Goal: Information Seeking & Learning: Learn about a topic

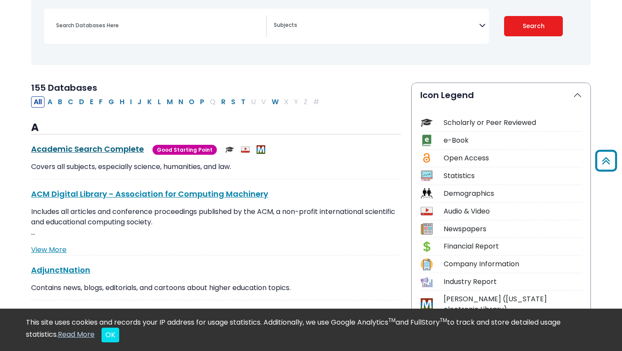
scroll to position [71, 0]
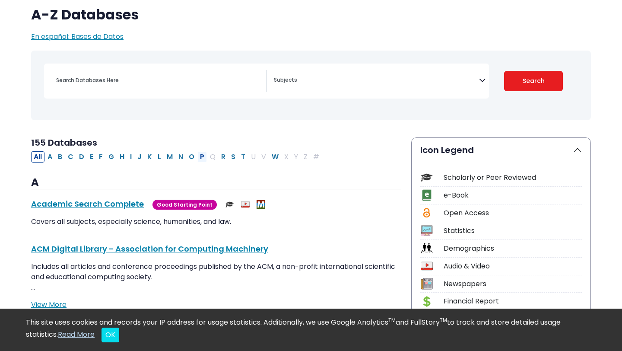
click at [201, 157] on button "P" at bounding box center [202, 156] width 10 height 11
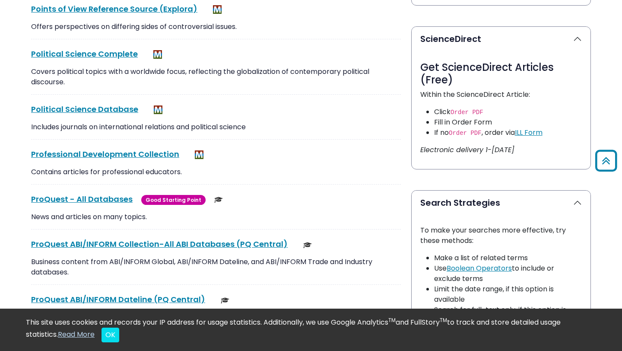
scroll to position [444, 0]
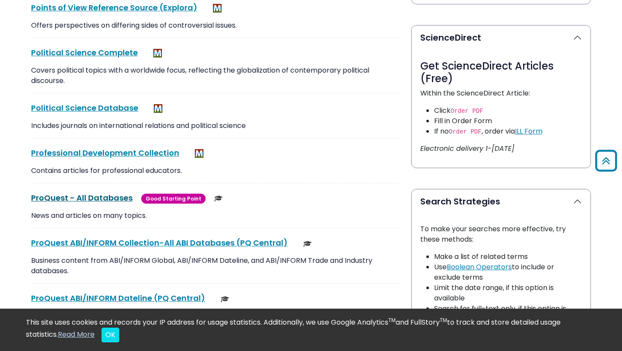
click at [84, 197] on link "ProQuest - All Databases This link opens in a new window" at bounding box center [82, 197] width 102 height 11
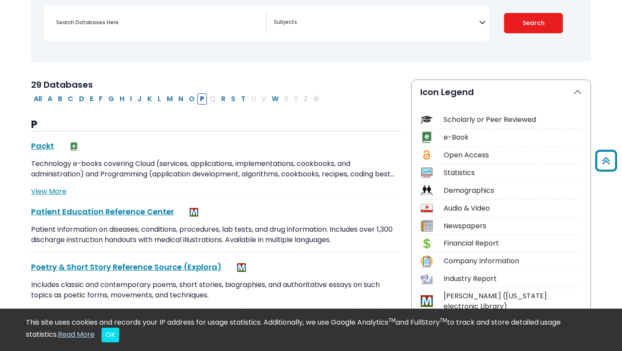
scroll to position [0, 0]
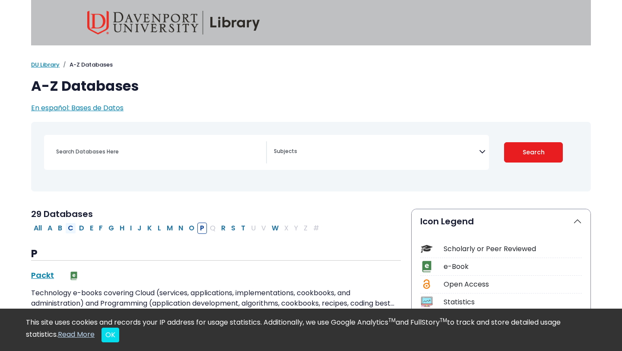
click at [70, 228] on button "C" at bounding box center [70, 227] width 11 height 11
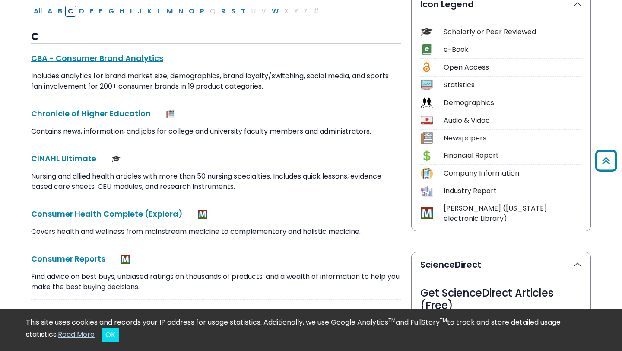
scroll to position [218, 0]
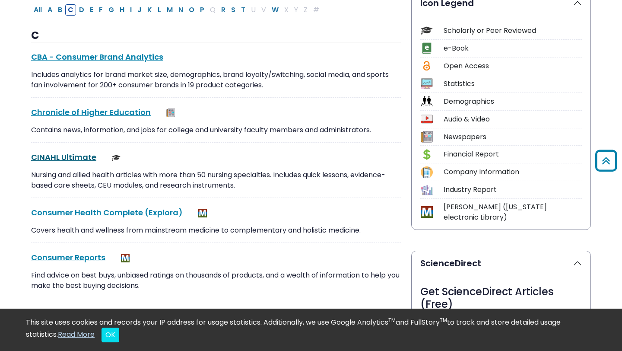
click at [72, 159] on link "CINAHL Ultimate This link opens in a new window" at bounding box center [63, 157] width 65 height 11
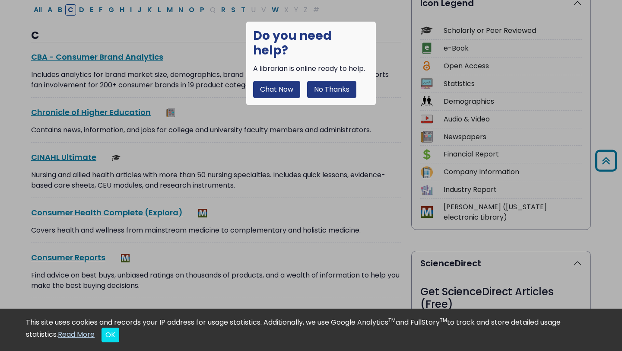
click at [325, 81] on button "No Thanks" at bounding box center [331, 89] width 49 height 17
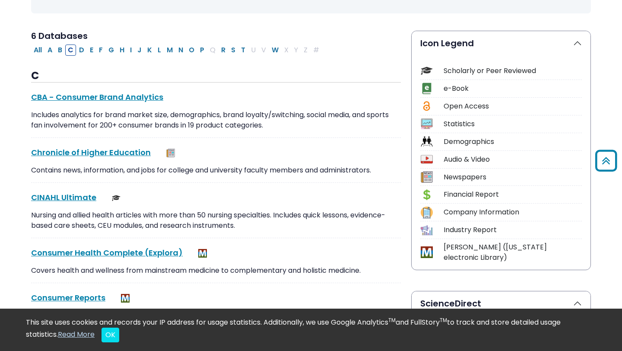
scroll to position [159, 0]
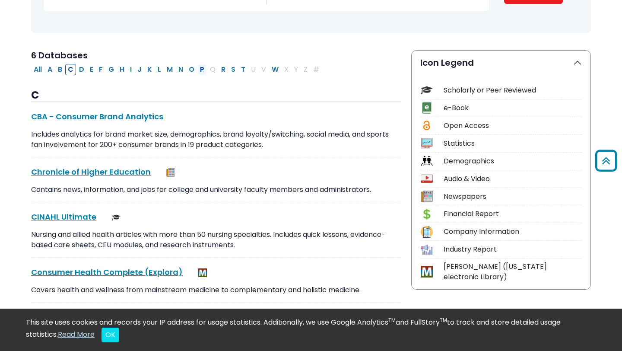
click at [202, 65] on button "P" at bounding box center [202, 69] width 10 height 11
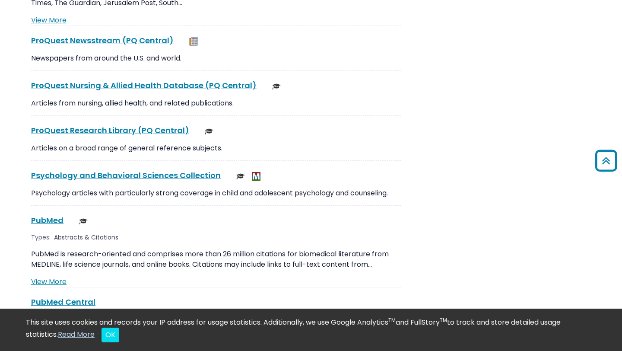
scroll to position [1431, 0]
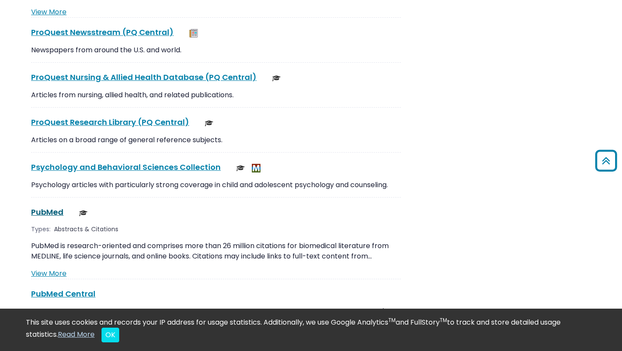
click at [55, 206] on link "PubMed This link opens in a new window" at bounding box center [47, 211] width 32 height 11
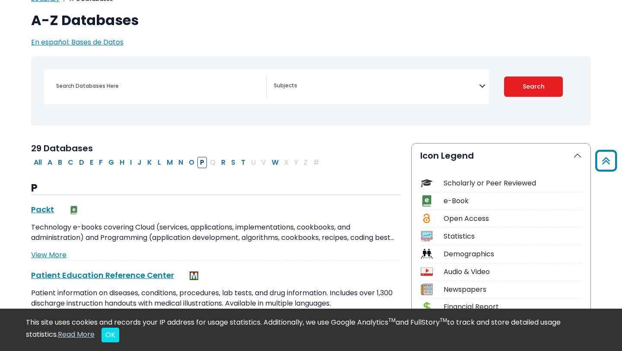
scroll to position [0, 0]
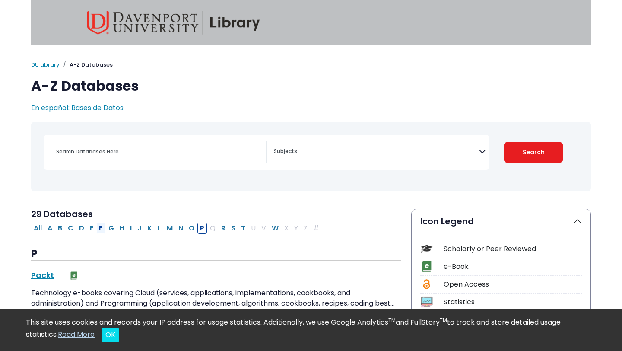
click at [102, 226] on button "F" at bounding box center [100, 227] width 9 height 11
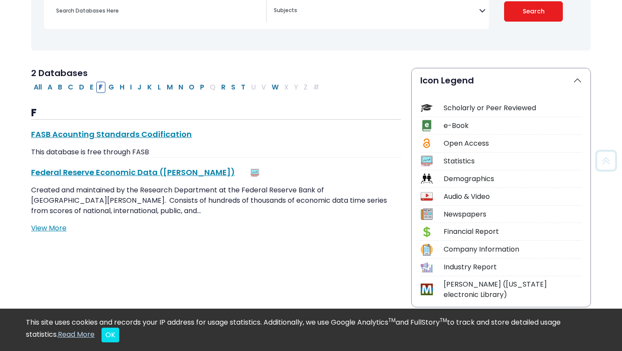
scroll to position [140, 0]
click at [232, 88] on button "S" at bounding box center [234, 87] width 10 height 11
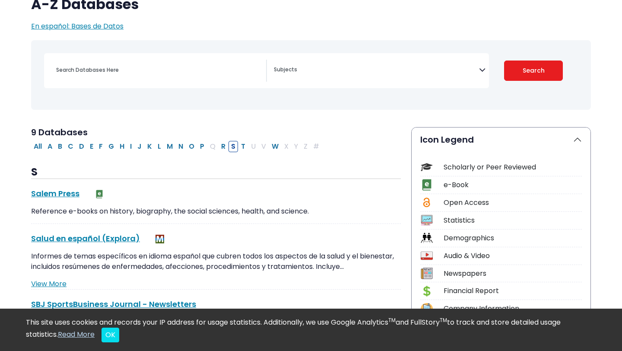
scroll to position [140, 0]
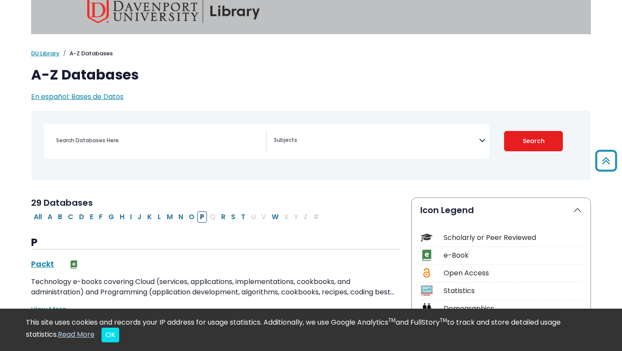
select select "Database Subject Filter"
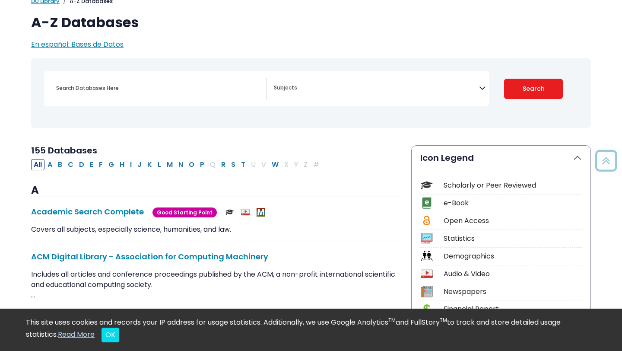
scroll to position [71, 0]
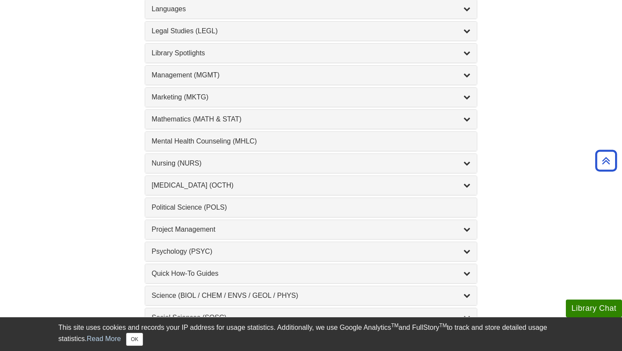
scroll to position [720, 0]
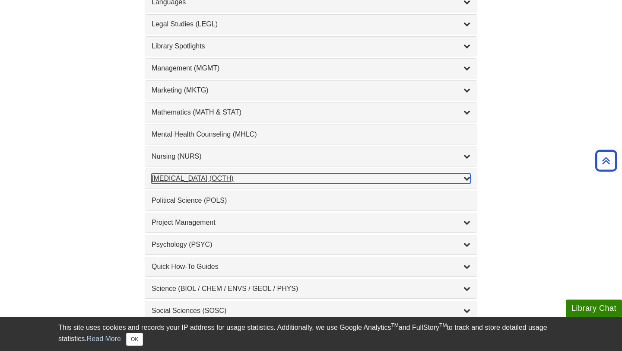
click at [225, 178] on div "Occupational Therapy (OCTH) , 2 guides" at bounding box center [311, 178] width 319 height 10
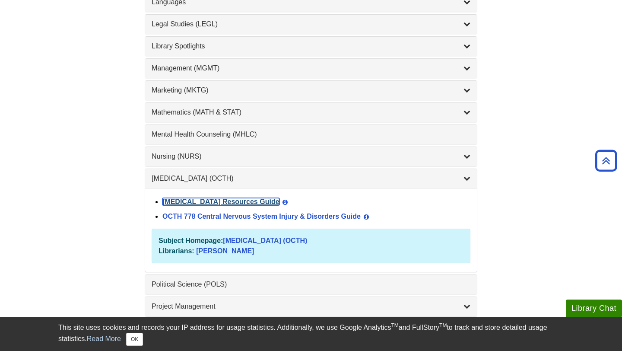
click at [241, 203] on link "Occupational Therapy Resources Guide" at bounding box center [220, 201] width 117 height 7
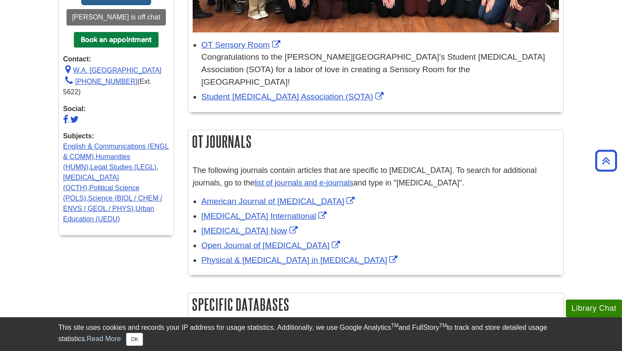
scroll to position [319, 0]
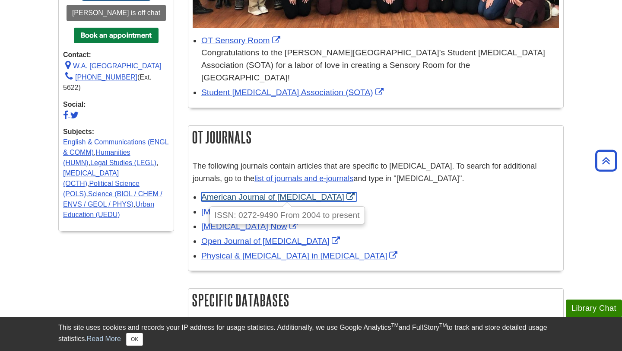
click at [268, 192] on link "American Journal of Occupational Therapy" at bounding box center [279, 196] width 156 height 9
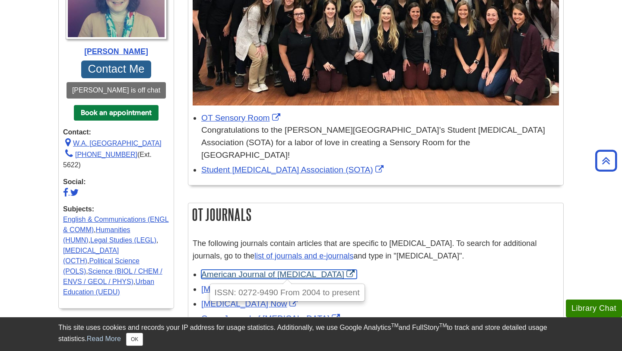
scroll to position [239, 0]
